Goal: Task Accomplishment & Management: Manage account settings

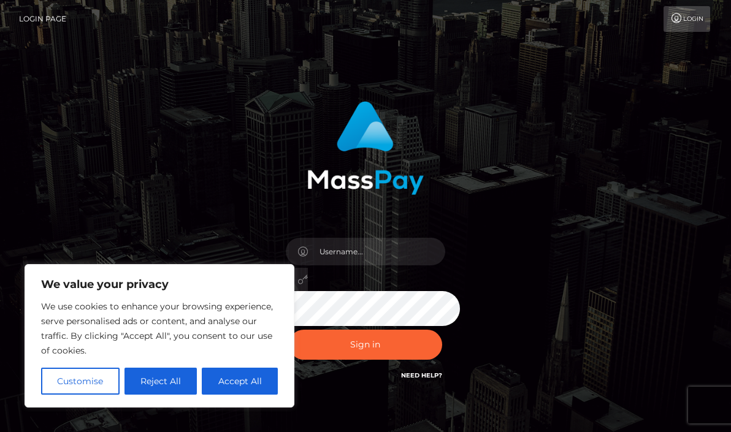
click at [229, 382] on button "Accept All" at bounding box center [240, 381] width 76 height 27
checkbox input "true"
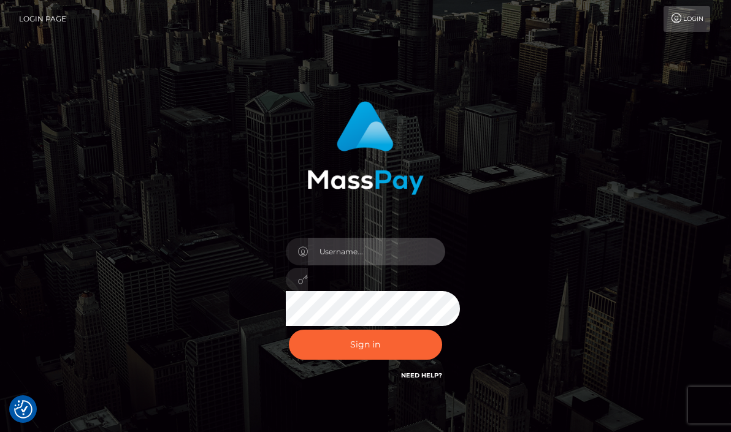
click at [342, 256] on input "text" at bounding box center [376, 252] width 137 height 28
type input "[EMAIL_ADDRESS][DOMAIN_NAME]"
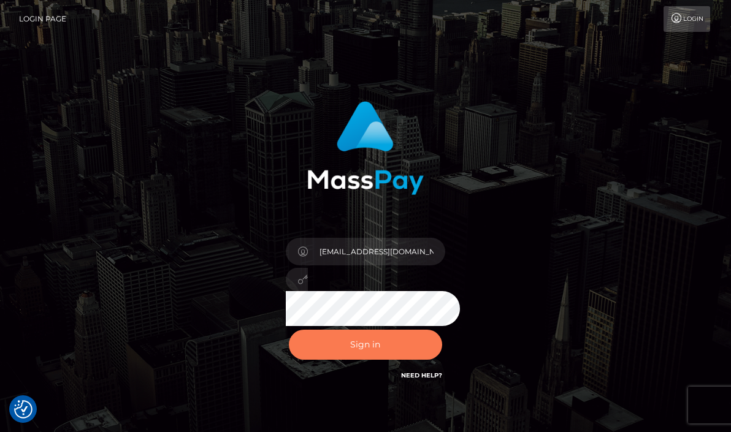
click at [374, 342] on button "Sign in" at bounding box center [365, 345] width 153 height 30
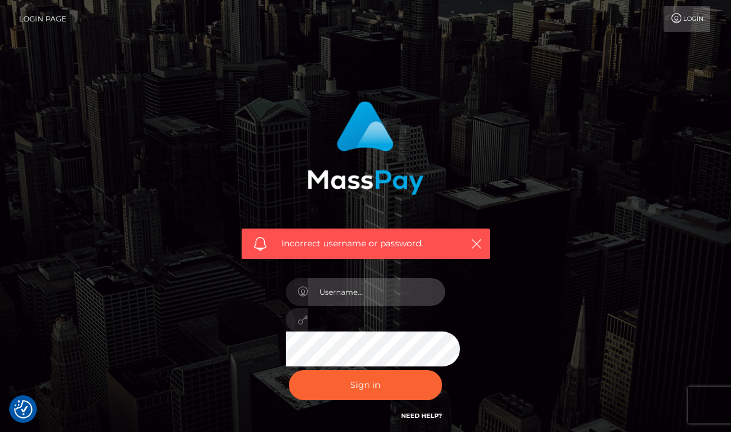
click at [351, 296] on input "text" at bounding box center [376, 292] width 137 height 28
type input "[EMAIL_ADDRESS][DOMAIN_NAME]"
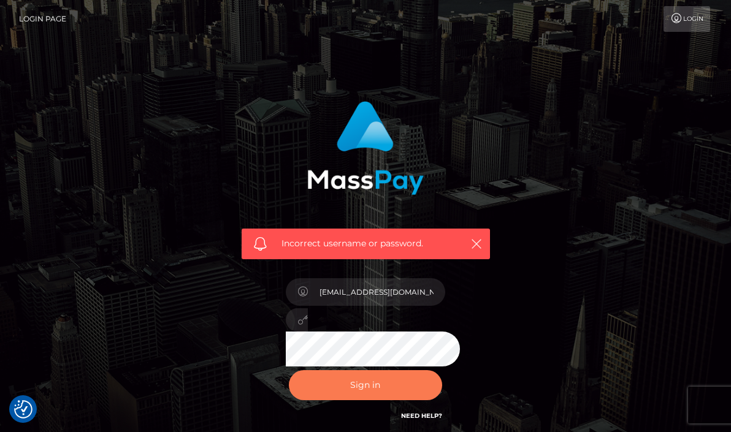
click at [357, 385] on button "Sign in" at bounding box center [365, 385] width 153 height 30
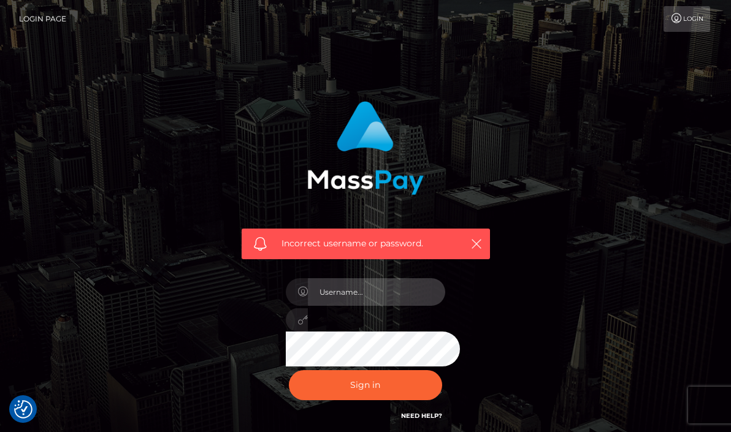
click at [308, 300] on input "text" at bounding box center [376, 292] width 137 height 28
click at [318, 300] on input "text" at bounding box center [376, 292] width 137 height 28
click at [499, 120] on div "Incorrect username or password." at bounding box center [365, 175] width 267 height 167
click at [482, 240] on icon "button" at bounding box center [476, 244] width 12 height 12
click at [482, 245] on icon "button" at bounding box center [476, 244] width 12 height 12
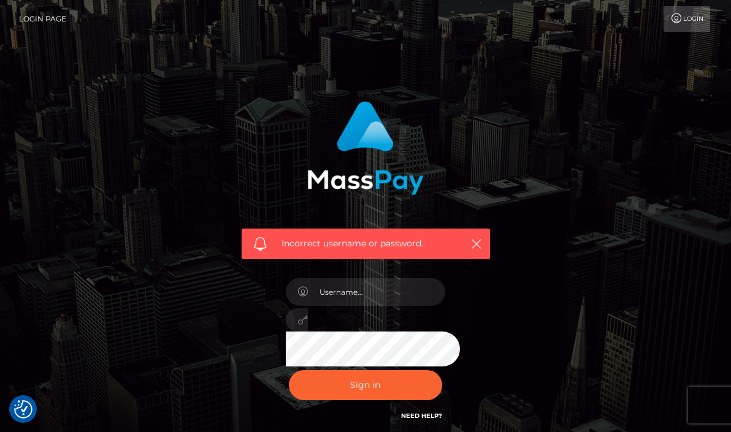
click at [693, 25] on link "Login" at bounding box center [686, 19] width 47 height 26
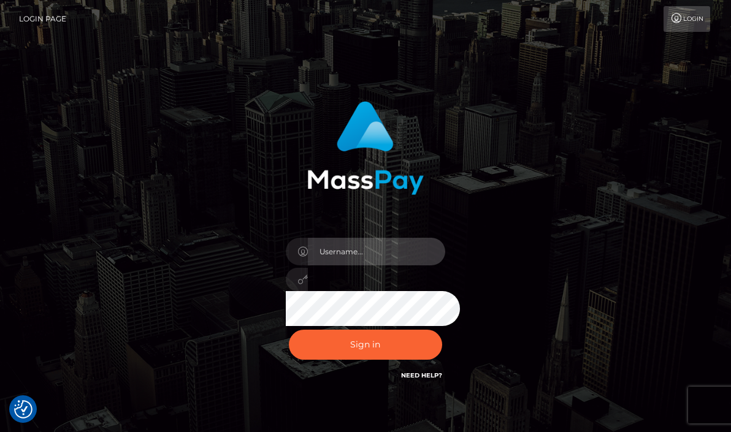
click at [335, 254] on input "text" at bounding box center [376, 252] width 137 height 28
drag, startPoint x: 323, startPoint y: 242, endPoint x: 322, endPoint y: 248, distance: 6.2
click at [323, 245] on input "text" at bounding box center [376, 252] width 137 height 28
paste input "[EMAIL_ADDRESS][DOMAIN_NAME]"
type input "[EMAIL_ADDRESS][DOMAIN_NAME]"
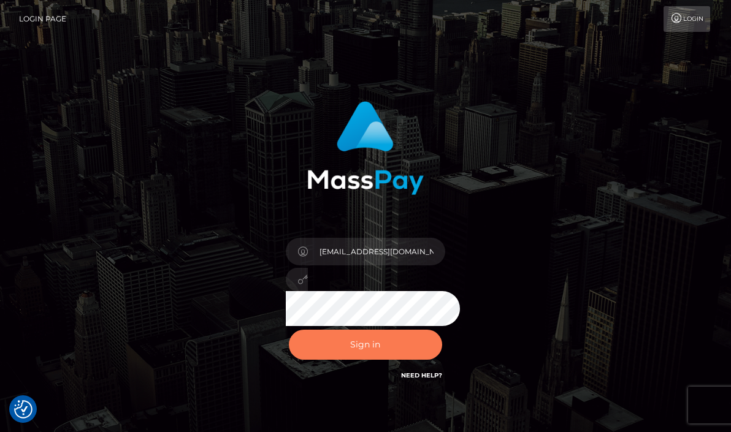
click at [344, 342] on button "Sign in" at bounding box center [365, 345] width 153 height 30
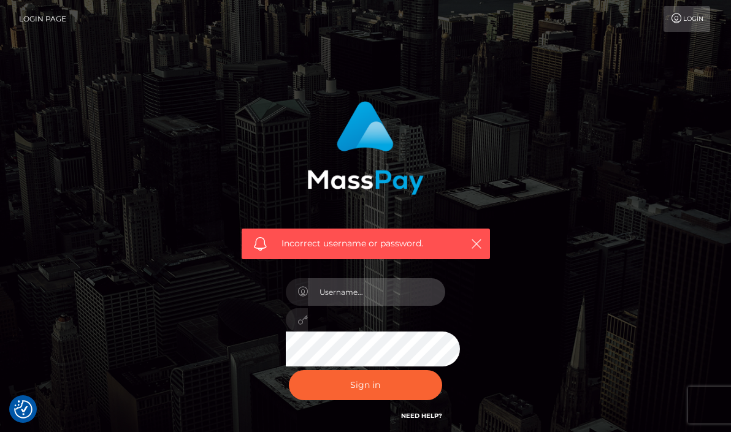
click at [351, 298] on input "text" at bounding box center [376, 292] width 137 height 28
type input "[EMAIL_ADDRESS][DOMAIN_NAME]"
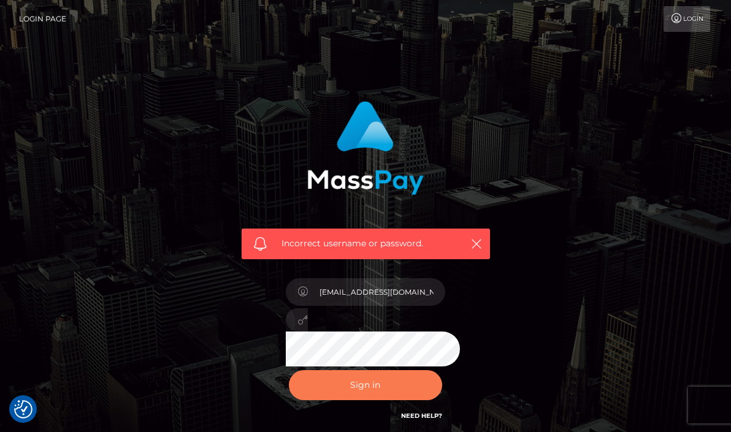
click at [355, 382] on button "Sign in" at bounding box center [365, 385] width 153 height 30
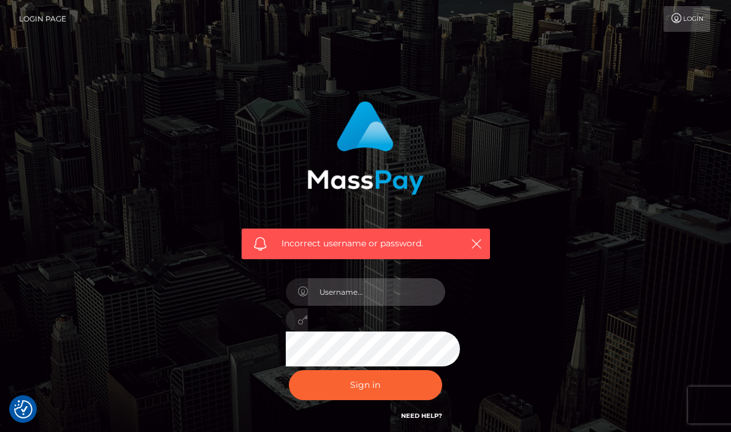
click at [335, 300] on input "text" at bounding box center [376, 292] width 137 height 28
type input "[EMAIL_ADDRESS][DOMAIN_NAME]"
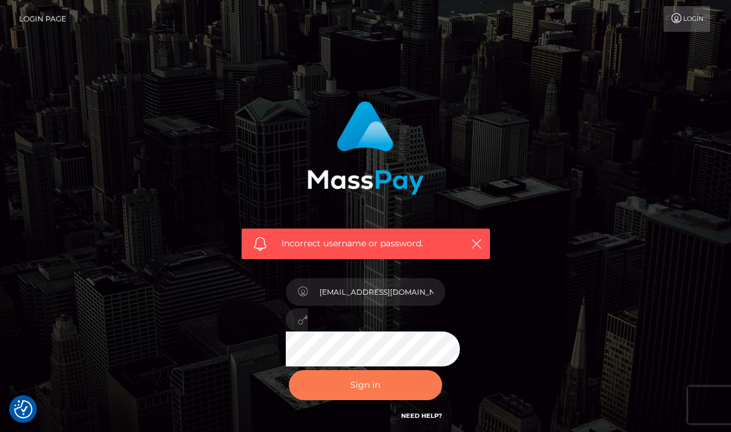
click at [330, 381] on button "Sign in" at bounding box center [365, 385] width 153 height 30
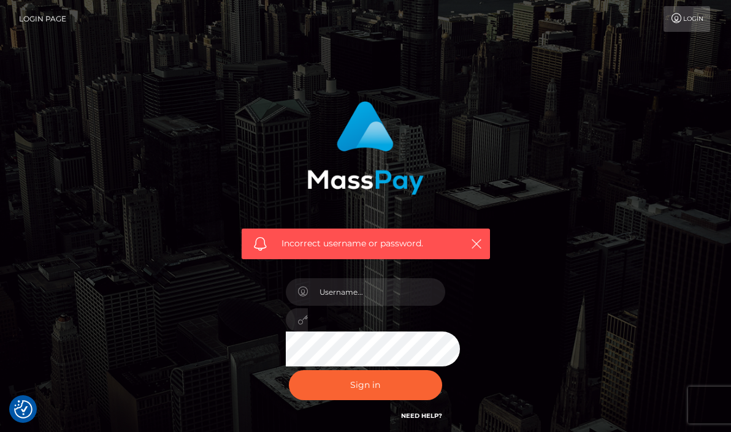
checkbox input "true"
click at [344, 301] on input "text" at bounding box center [376, 292] width 137 height 28
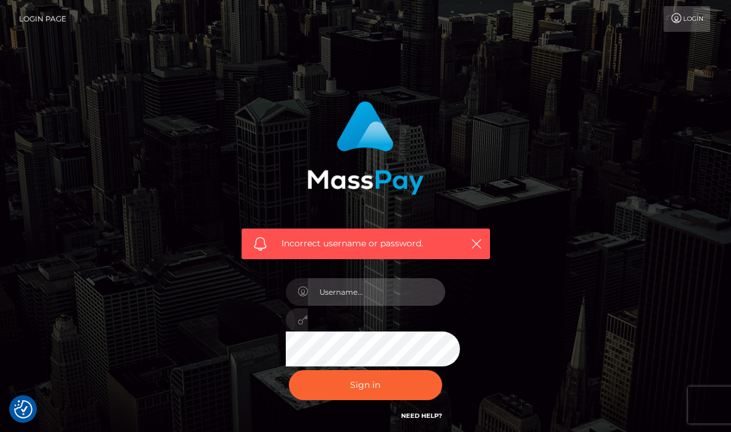
type input "[EMAIL_ADDRESS][DOMAIN_NAME]"
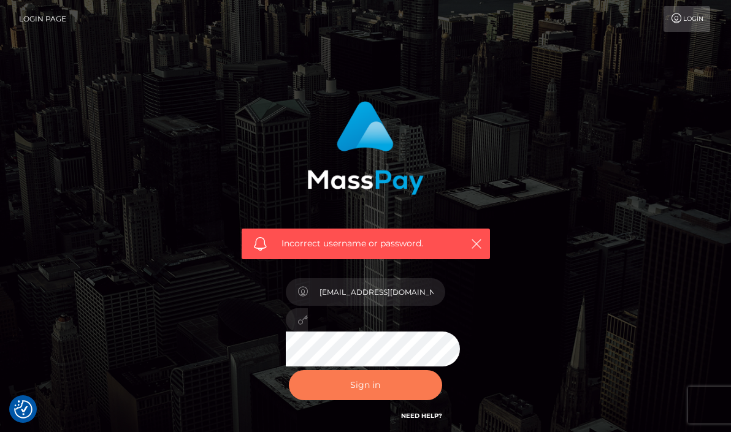
click at [340, 381] on button "Sign in" at bounding box center [365, 385] width 153 height 30
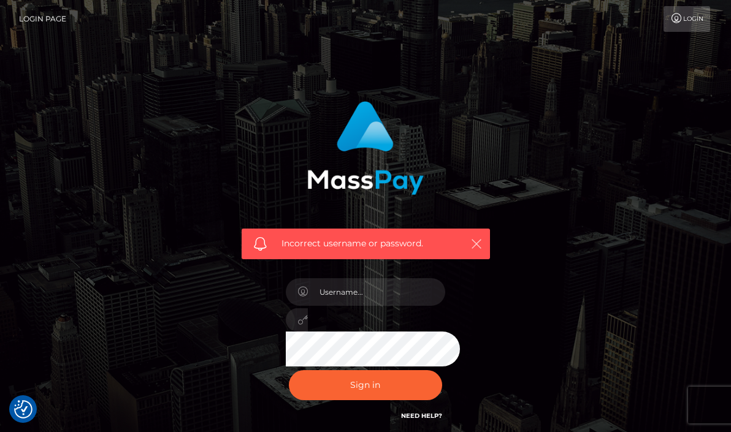
click at [482, 241] on icon "button" at bounding box center [476, 244] width 12 height 12
click at [58, 2] on nav "Login Page Login" at bounding box center [365, 19] width 731 height 38
click at [48, 24] on link "Login Page" at bounding box center [42, 19] width 47 height 26
